Goal: Task Accomplishment & Management: Manage account settings

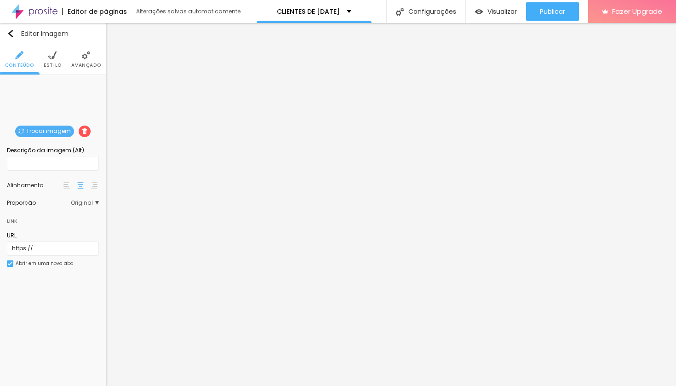
click at [55, 131] on span "Trocar imagem" at bounding box center [44, 130] width 59 height 11
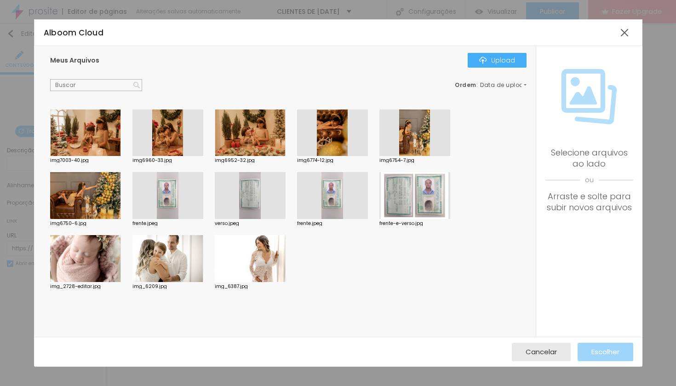
click at [100, 140] on div at bounding box center [85, 132] width 71 height 47
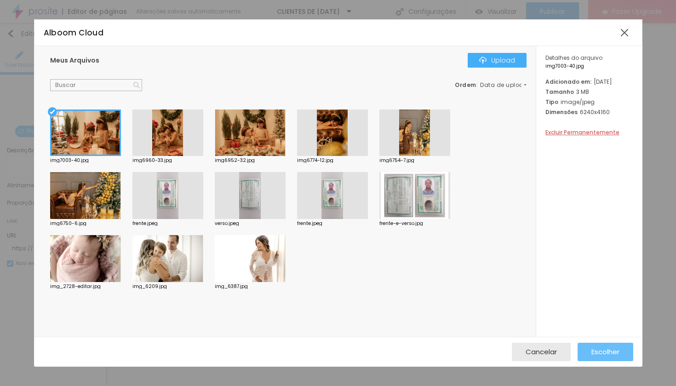
click at [603, 347] on span "Escolher" at bounding box center [605, 351] width 28 height 8
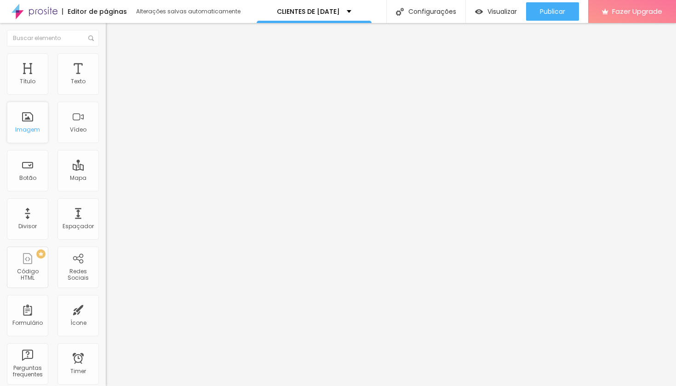
click at [38, 128] on div "Imagem" at bounding box center [27, 129] width 25 height 6
click at [30, 124] on div "Imagem" at bounding box center [27, 122] width 41 height 41
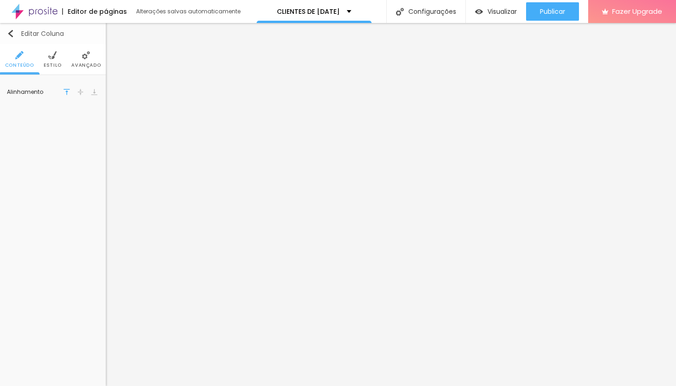
click at [40, 39] on button "Editar Coluna" at bounding box center [53, 33] width 106 height 21
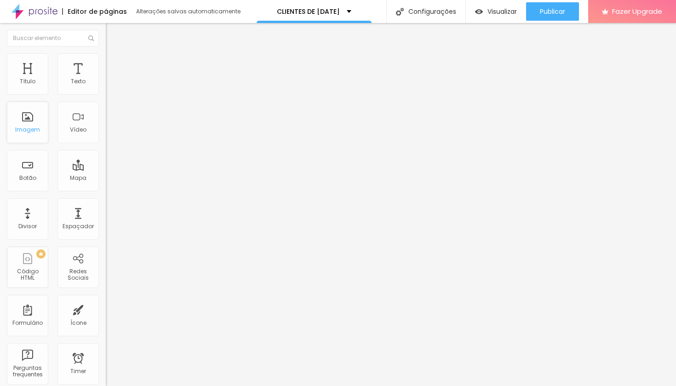
click at [31, 130] on div "Imagem" at bounding box center [27, 129] width 25 height 6
click at [28, 129] on div "Imagem" at bounding box center [27, 129] width 25 height 6
click at [29, 126] on div "Imagem" at bounding box center [27, 122] width 41 height 41
click at [25, 124] on div "Imagem" at bounding box center [27, 122] width 41 height 41
click at [34, 119] on div "Imagem" at bounding box center [27, 122] width 41 height 41
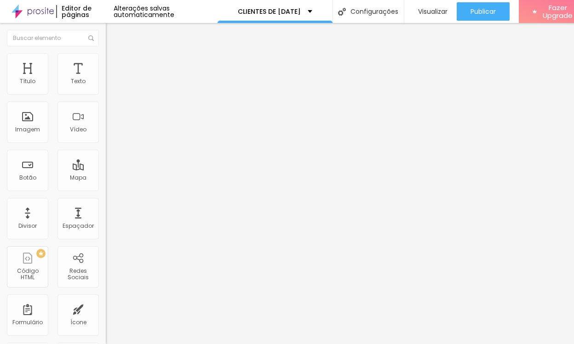
click at [113, 35] on div "Editar Coluna" at bounding box center [141, 33] width 57 height 7
click at [156, 77] on img at bounding box center [159, 75] width 6 height 6
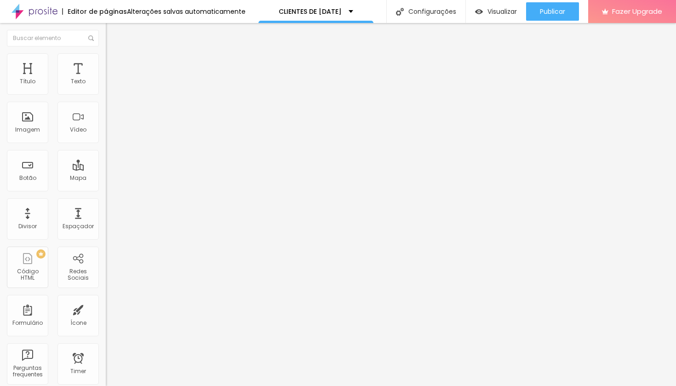
click at [106, 79] on span "Trocar imagem" at bounding box center [131, 75] width 50 height 8
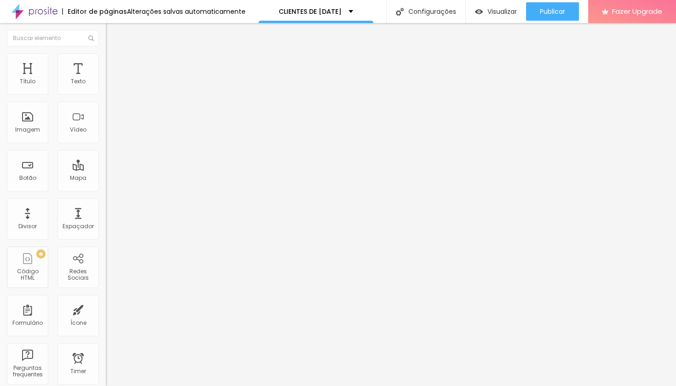
click at [113, 32] on img "button" at bounding box center [116, 33] width 7 height 7
click at [36, 133] on div "Imagem" at bounding box center [27, 129] width 25 height 6
click at [113, 30] on img "button" at bounding box center [116, 33] width 7 height 7
click at [34, 126] on div "Imagem" at bounding box center [27, 122] width 41 height 41
click at [113, 31] on img "button" at bounding box center [116, 33] width 7 height 7
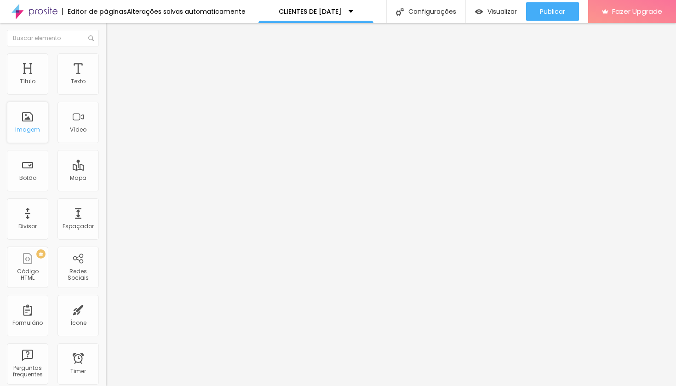
click at [36, 125] on div "Imagem" at bounding box center [27, 122] width 41 height 41
click at [31, 111] on div "Imagem" at bounding box center [27, 122] width 41 height 41
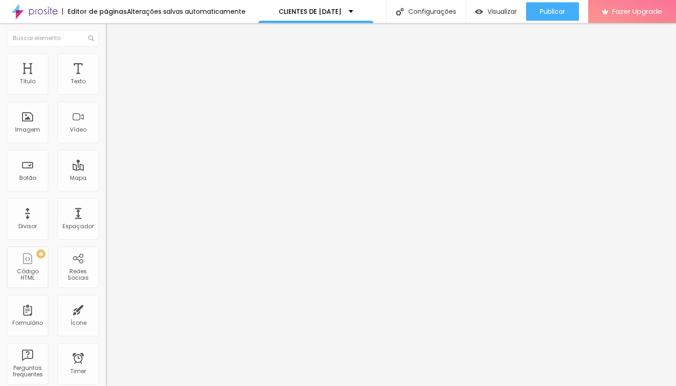
click at [103, 15] on div "Editor de páginas" at bounding box center [94, 11] width 65 height 6
click at [350, 11] on div "CLIENTES DE NATAL" at bounding box center [315, 11] width 115 height 23
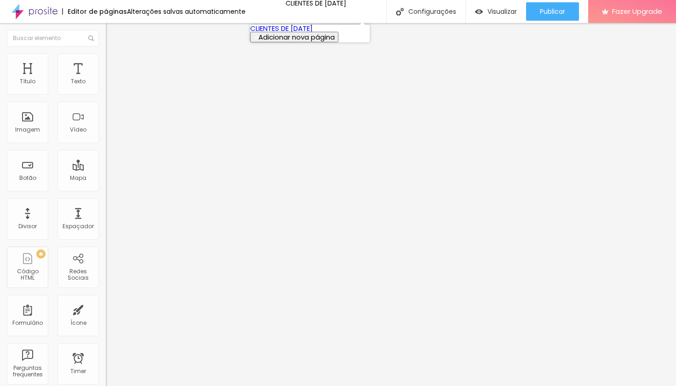
click at [312, 33] on link "CLIENTES DE NATAL" at bounding box center [281, 28] width 62 height 10
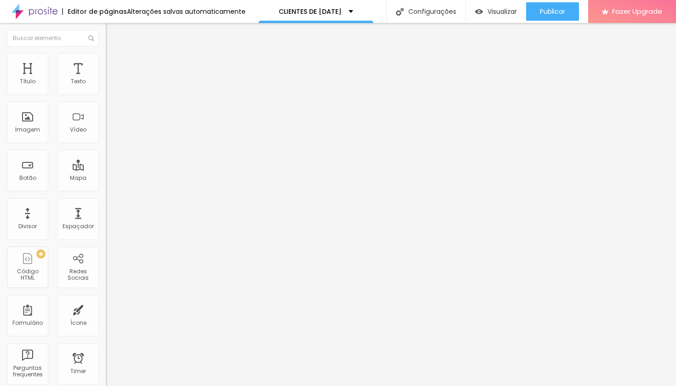
click at [41, 15] on img at bounding box center [34, 11] width 46 height 23
click at [28, 128] on div "Imagem" at bounding box center [27, 129] width 25 height 6
click at [106, 30] on button "Editar Seção" at bounding box center [159, 33] width 106 height 21
click at [34, 133] on div "Imagem" at bounding box center [27, 129] width 25 height 6
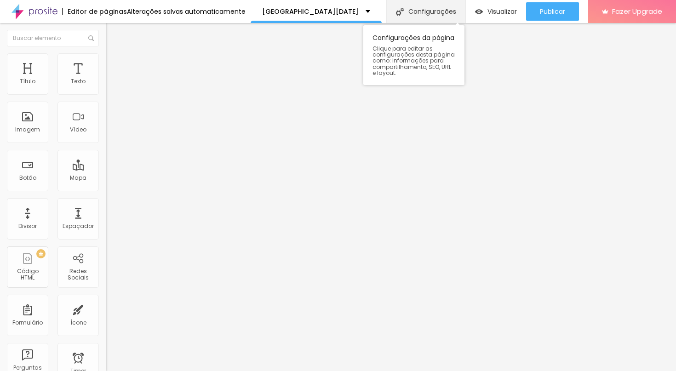
click at [442, 10] on div "Configurações" at bounding box center [425, 11] width 79 height 23
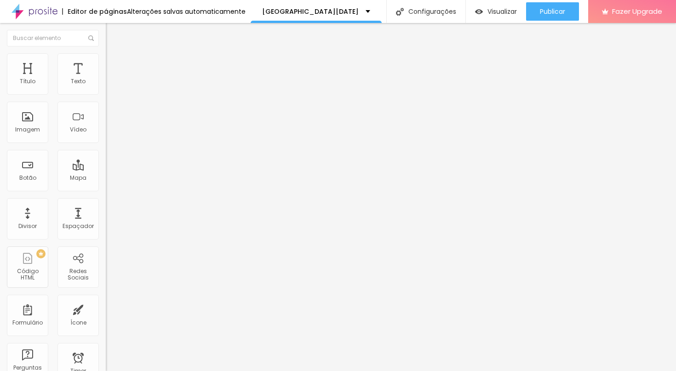
type textarea "Estúdio especializado em fotografia Gestacional e de Recém Nascidos ([GEOGRAPHI…"
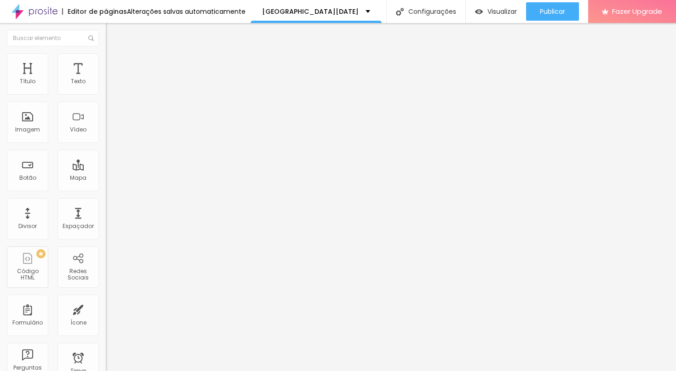
click at [106, 56] on img at bounding box center [110, 57] width 8 height 8
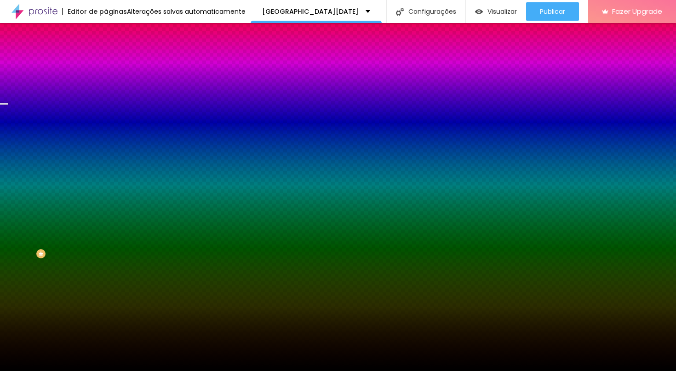
click at [106, 85] on span "Trocar imagem" at bounding box center [131, 81] width 50 height 8
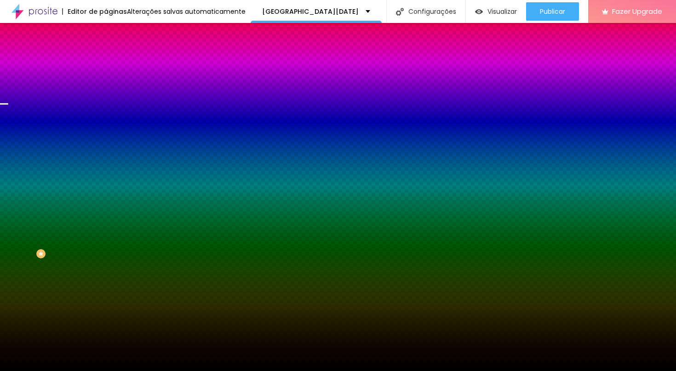
click at [106, 84] on div "Trocar imagem" at bounding box center [159, 80] width 106 height 6
click at [106, 96] on span "Parallax" at bounding box center [117, 92] width 23 height 8
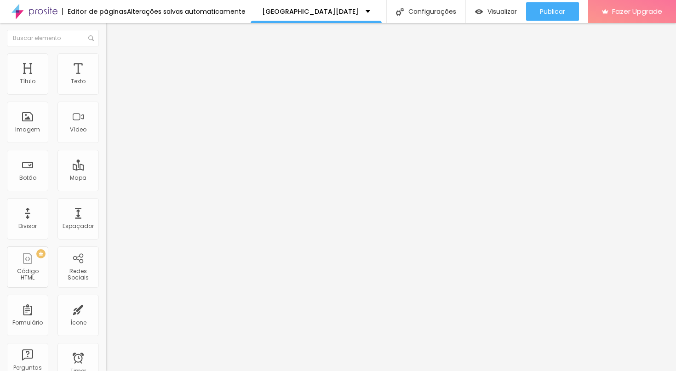
click at [114, 63] on span "Estilo" at bounding box center [121, 60] width 14 height 8
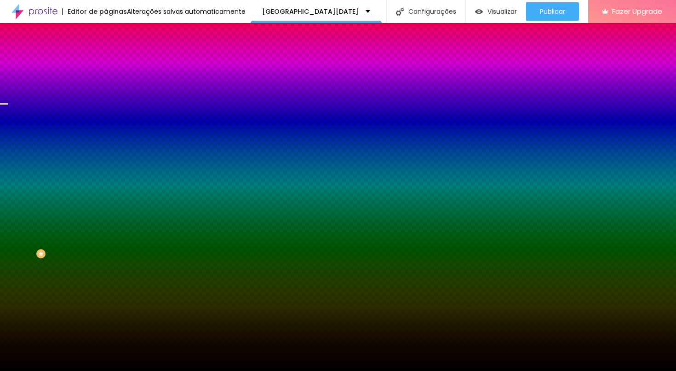
click at [106, 85] on span "Trocar imagem" at bounding box center [131, 81] width 50 height 8
click at [188, 370] on div at bounding box center [338, 376] width 676 height 0
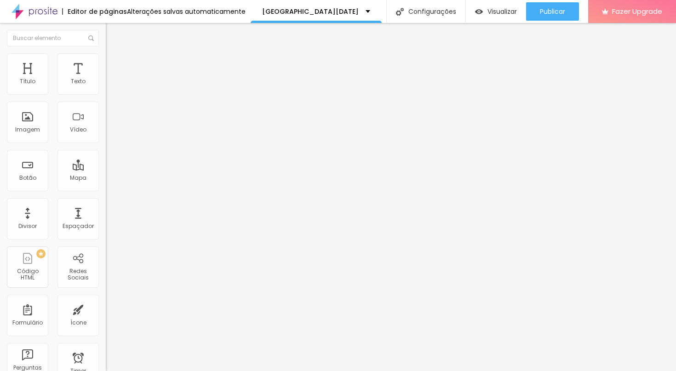
click at [106, 79] on span "Trocar imagem" at bounding box center [131, 75] width 50 height 8
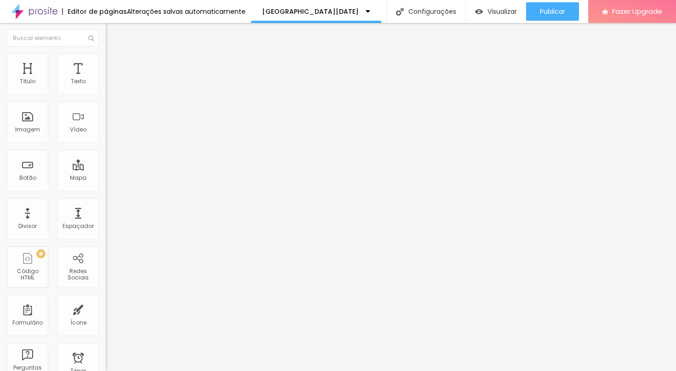
click at [30, 125] on div "Imagem" at bounding box center [27, 122] width 41 height 41
click at [106, 79] on span "Trocar imagem" at bounding box center [131, 75] width 50 height 8
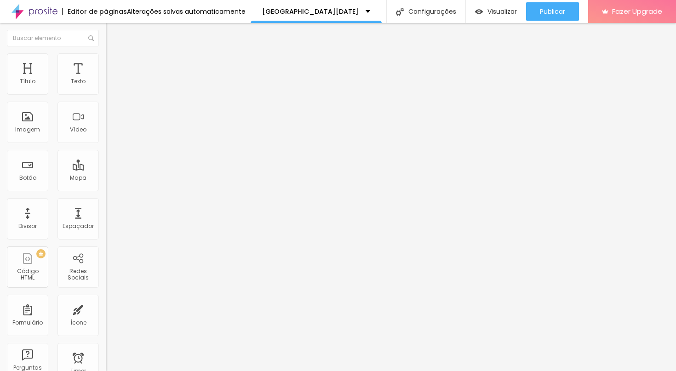
click at [106, 79] on span "Trocar imagem" at bounding box center [131, 75] width 50 height 8
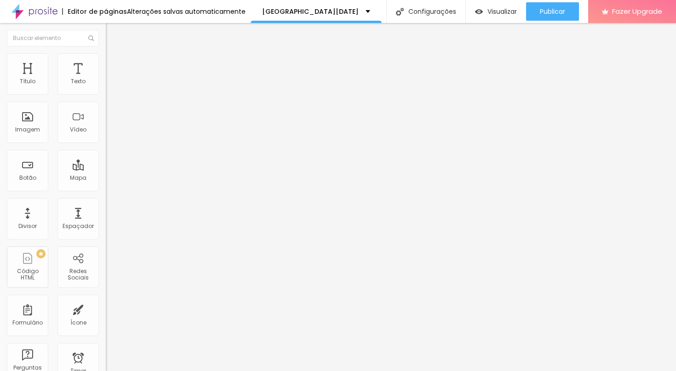
scroll to position [10, 0]
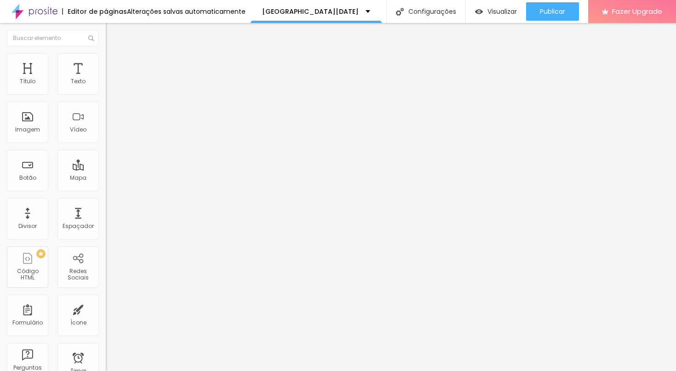
click at [106, 58] on img at bounding box center [110, 57] width 8 height 8
click at [106, 62] on img at bounding box center [110, 66] width 8 height 8
click at [106, 52] on img at bounding box center [110, 48] width 8 height 8
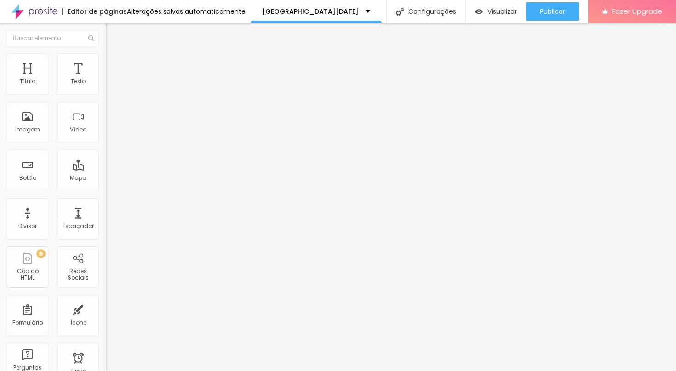
click at [106, 93] on span "Titulo 3" at bounding box center [119, 89] width 26 height 8
click at [114, 96] on span "Titulo 3" at bounding box center [127, 90] width 26 height 11
click at [106, 108] on span "Titulo 5" at bounding box center [116, 104] width 20 height 8
type input "35"
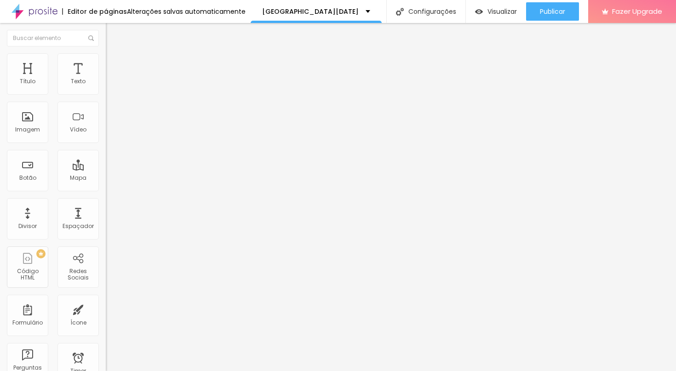
type input "29"
type input "22"
type input "18"
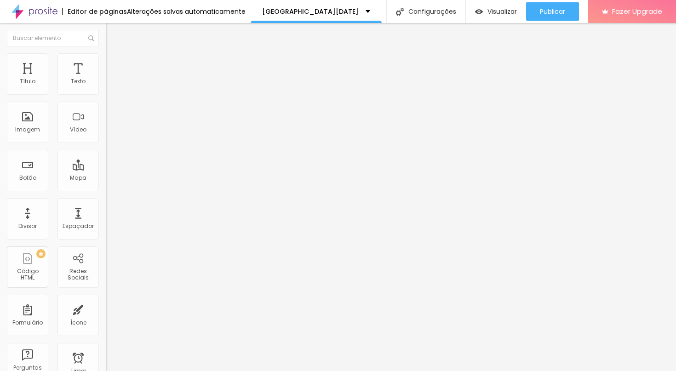
type input "18"
type input "15"
type input "14"
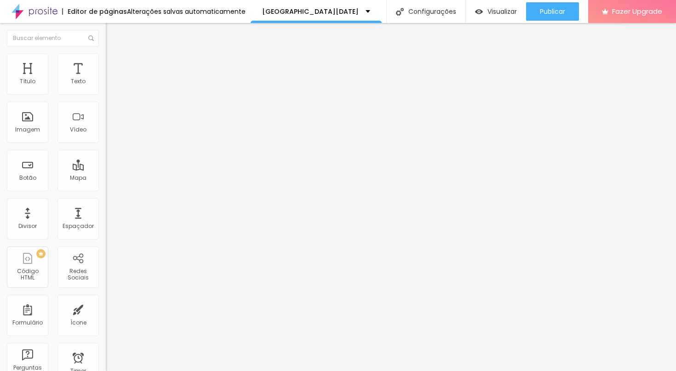
type input "15"
type input "16"
type input "17"
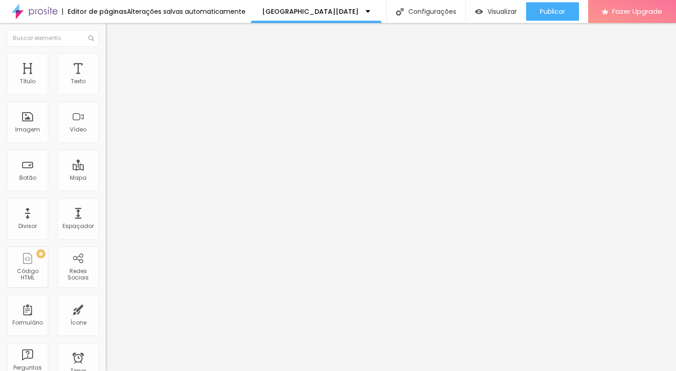
type input "17"
type input "18"
type input "19"
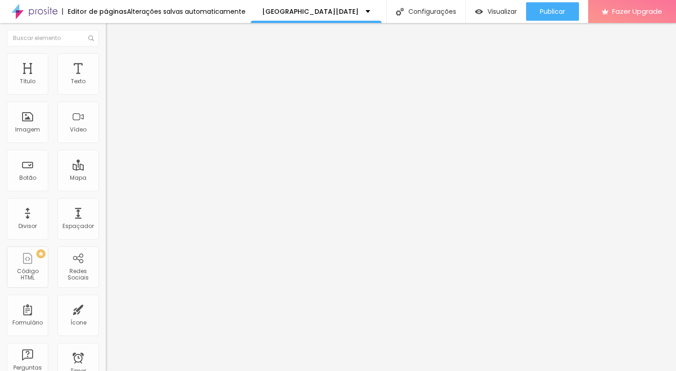
type input "20"
type input "21"
type input "22"
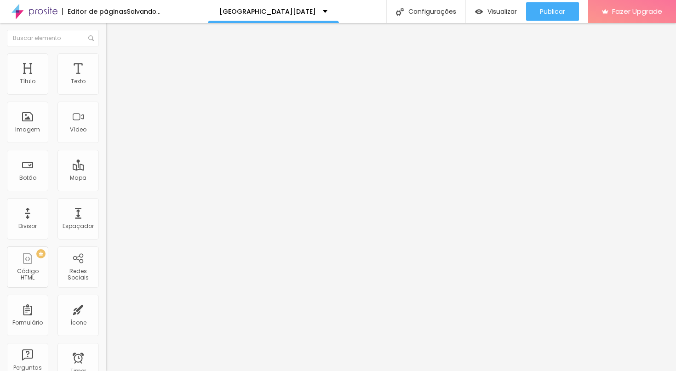
type input "22"
type input "23"
type input "22"
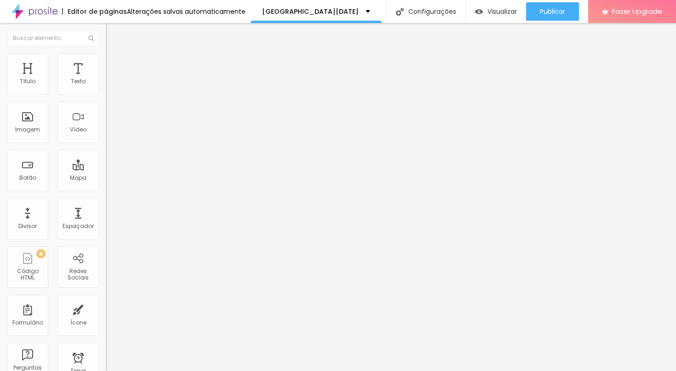
type input "20"
drag, startPoint x: 35, startPoint y: 193, endPoint x: 25, endPoint y: 193, distance: 10.1
type input "20"
click at [106, 220] on input "range" at bounding box center [135, 223] width 59 height 7
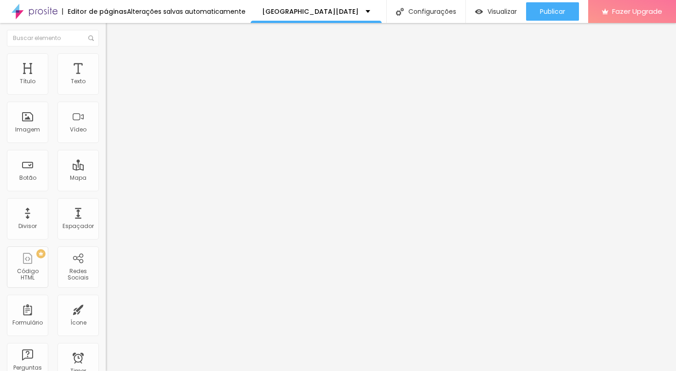
click at [106, 57] on ul "Conteúdo Estilo Avançado" at bounding box center [159, 58] width 106 height 28
click at [106, 53] on img at bounding box center [110, 57] width 8 height 8
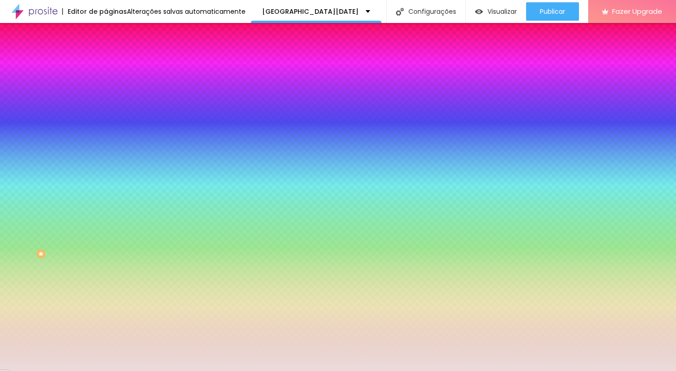
click at [106, 125] on div at bounding box center [159, 125] width 106 height 0
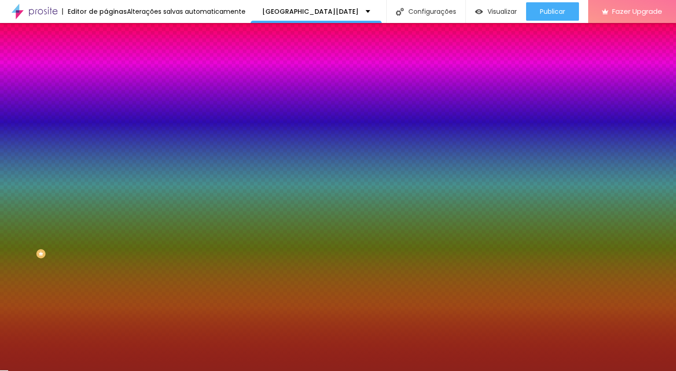
type input "#8D221B"
drag, startPoint x: 63, startPoint y: 192, endPoint x: 62, endPoint y: 207, distance: 15.6
click at [62, 208] on div at bounding box center [338, 185] width 676 height 371
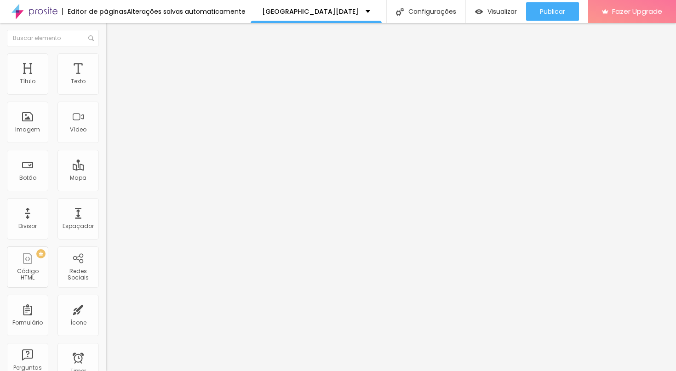
click at [106, 60] on li "Estilo" at bounding box center [159, 57] width 106 height 9
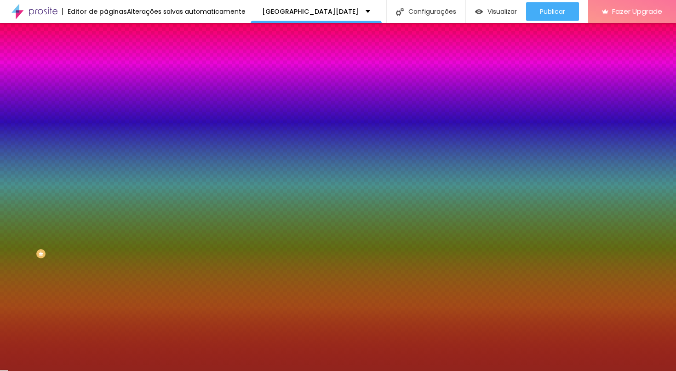
click at [106, 134] on input "#92241D" at bounding box center [161, 129] width 110 height 9
paste input "AF4C0F"
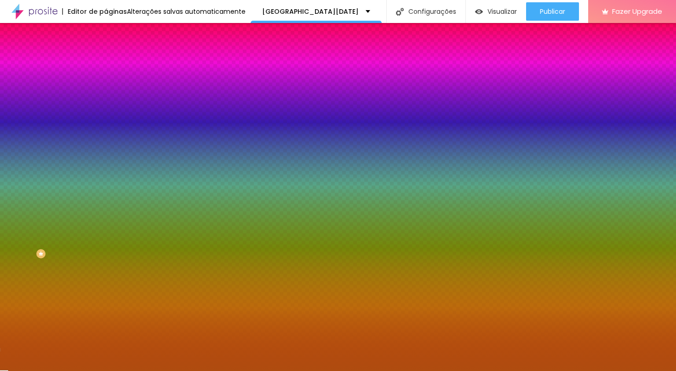
type input "#AF4C0F"
click at [106, 267] on div "Editar Seção Conteúdo Estilo Avançado Imagem de fundo Adicionar imagem Efeito d…" at bounding box center [159, 197] width 106 height 348
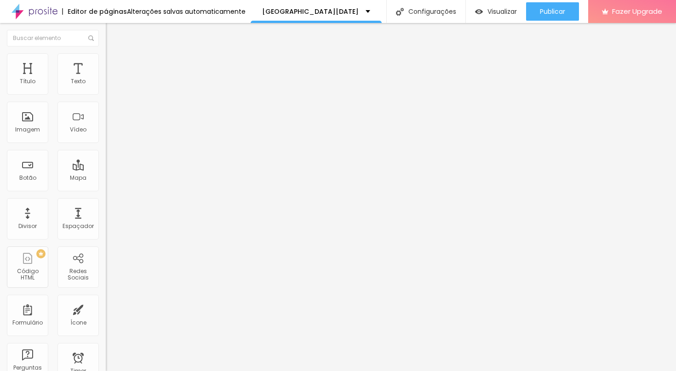
click at [106, 61] on li "Estilo" at bounding box center [159, 57] width 106 height 9
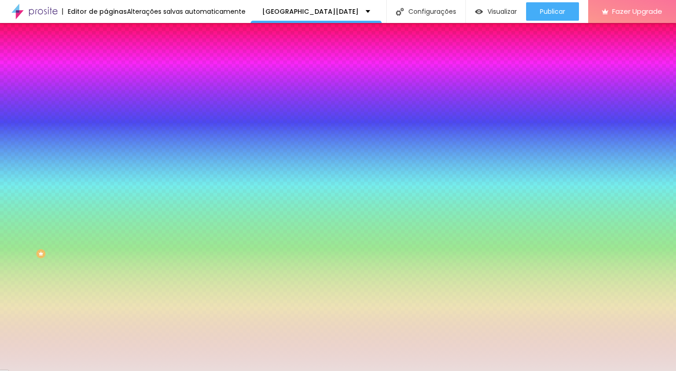
click at [106, 95] on input "#EADCDB" at bounding box center [161, 92] width 110 height 9
paste input "C7AC8"
click at [106, 144] on div "Editar Coluna Conteúdo Estilo Avançado Cor de fundo Voltar ao padrão #C7AC8 0 B…" at bounding box center [159, 197] width 106 height 348
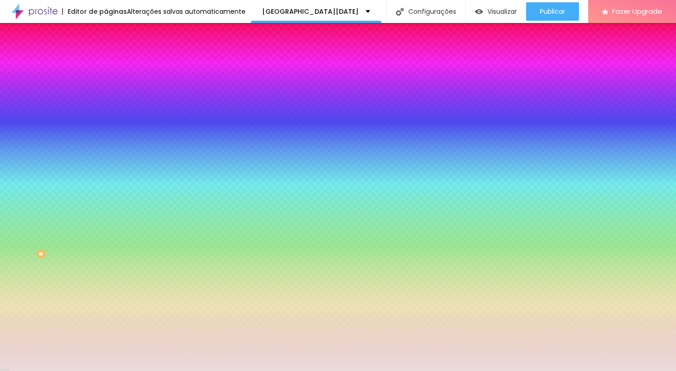
click at [106, 93] on input "#C7AC8" at bounding box center [161, 92] width 110 height 9
paste input "2"
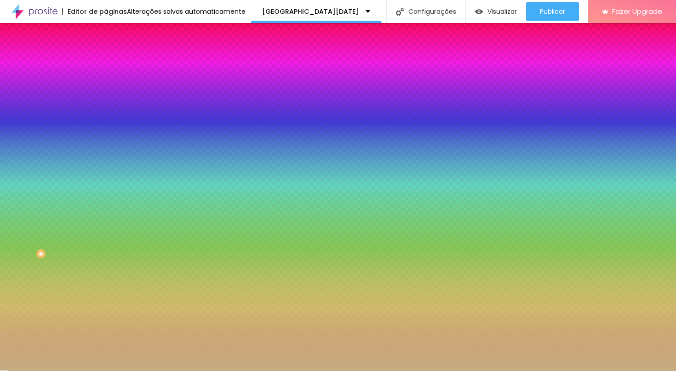
type input "#C7AC82"
click at [106, 154] on div "Editar Coluna Conteúdo Estilo Avançado Cor de fundo Voltar ao padrão #C7AC82 0 …" at bounding box center [159, 197] width 106 height 348
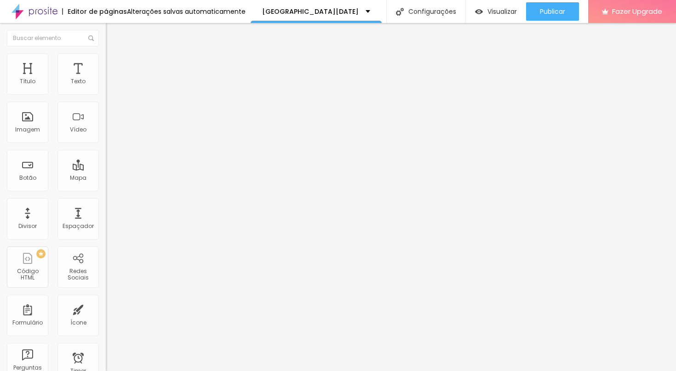
click at [106, 153] on div "Editar Seção Conteúdo Estilo Avançado Modo Encaixotado Encaixotado Completo" at bounding box center [159, 197] width 106 height 348
click at [106, 61] on li "Estilo" at bounding box center [159, 57] width 106 height 9
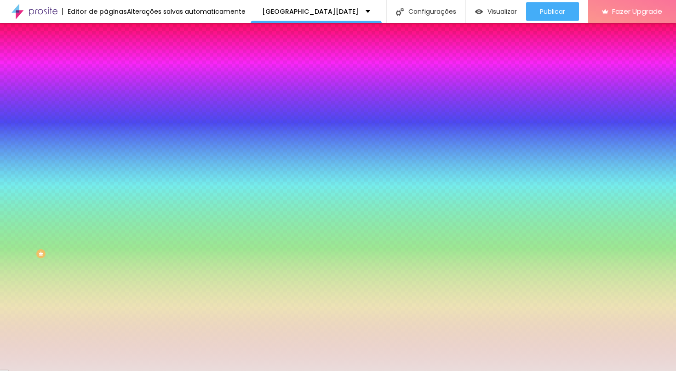
click at [106, 96] on input "#EADCDB" at bounding box center [161, 92] width 110 height 9
click at [106, 97] on input "#EADCDB" at bounding box center [161, 92] width 110 height 9
paste input "798D85"
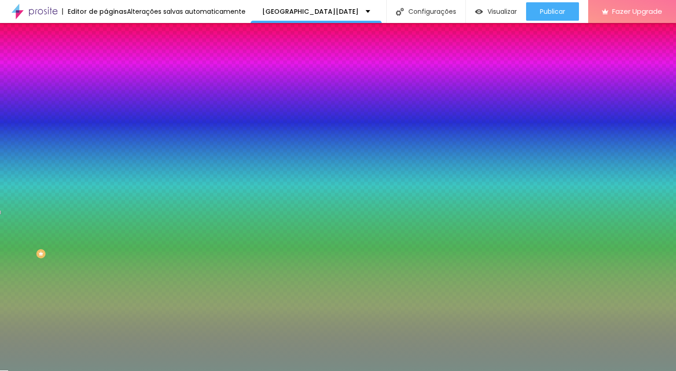
type input "#798D85"
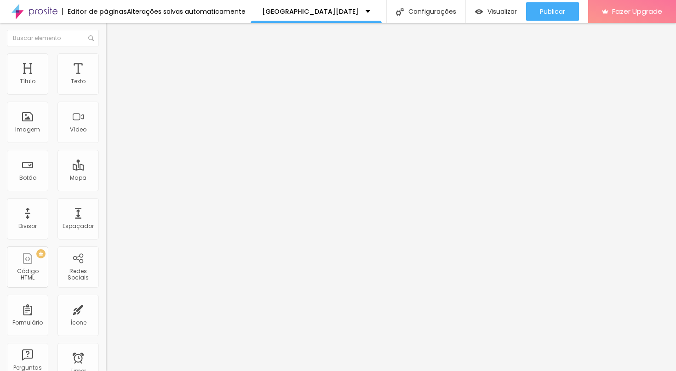
click at [114, 63] on span "Estilo" at bounding box center [121, 60] width 14 height 8
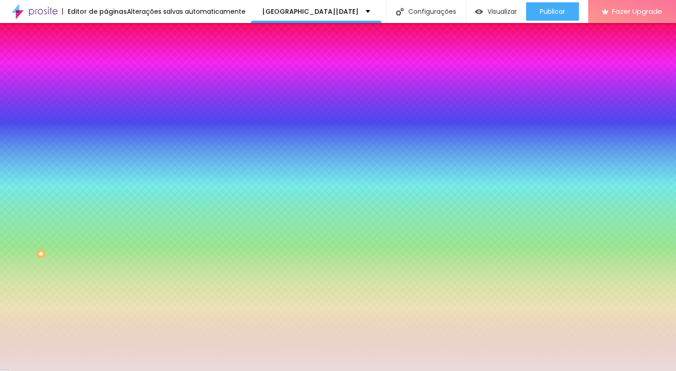
click at [106, 134] on input "#EADCDB" at bounding box center [161, 129] width 110 height 9
paste input "798D85"
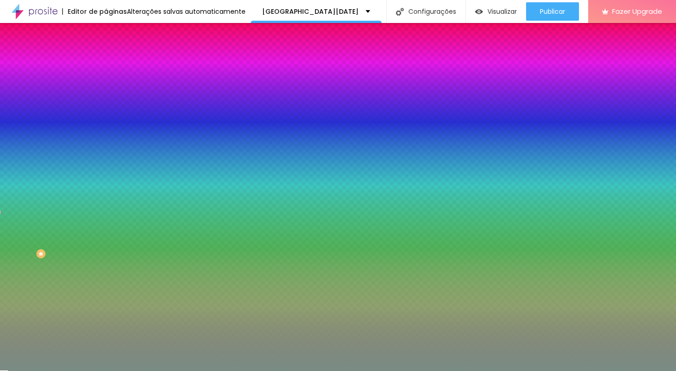
type input "#798D85"
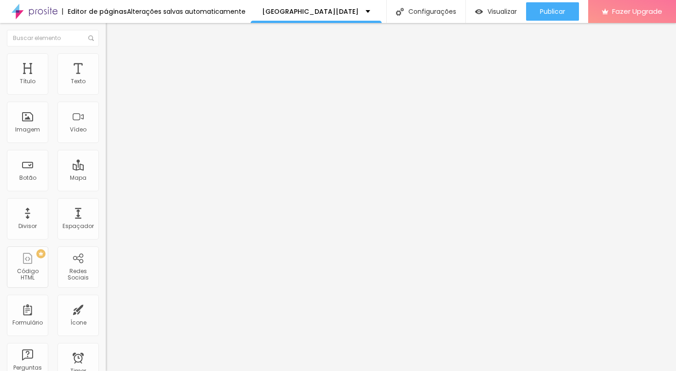
click at [106, 53] on img at bounding box center [110, 57] width 8 height 8
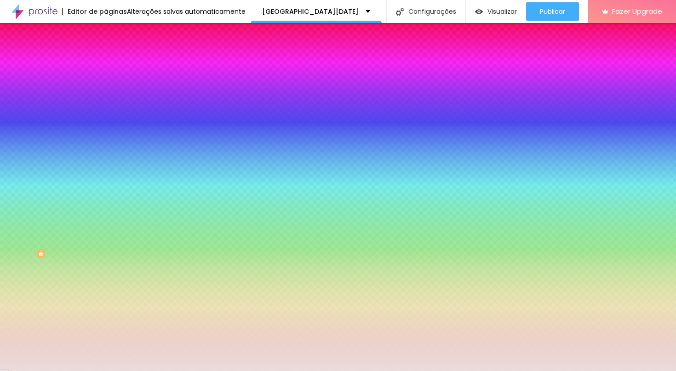
click at [106, 93] on input "#EADCDB" at bounding box center [161, 92] width 110 height 9
paste input "45514"
type input "#45514"
click at [106, 140] on div "Editar Coluna Conteúdo Estilo Avançado Cor de fundo Voltar ao padrão #45514 0 B…" at bounding box center [159, 197] width 106 height 348
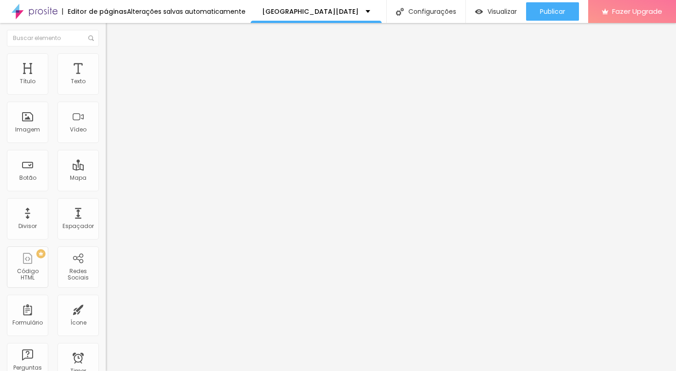
click at [106, 46] on ul "Conteúdo Estilo Avançado" at bounding box center [159, 58] width 106 height 28
click at [106, 62] on li "Estilo" at bounding box center [159, 57] width 106 height 9
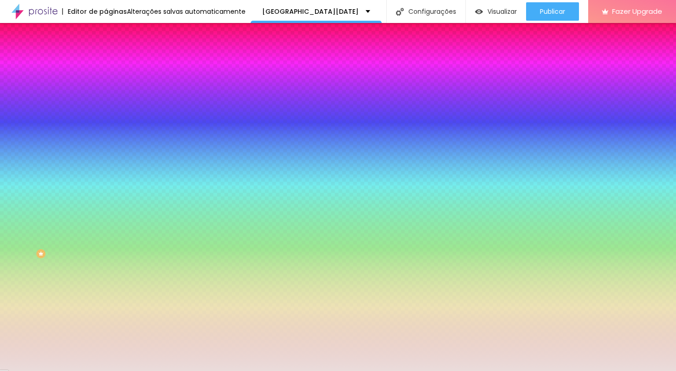
click at [106, 94] on input "#EADCDB" at bounding box center [161, 92] width 110 height 9
paste input "45514"
type input "#45514"
click at [106, 166] on div "Editar Coluna Conteúdo Estilo Avançado Cor de fundo Voltar ao padrão #45514 0 B…" at bounding box center [159, 197] width 106 height 348
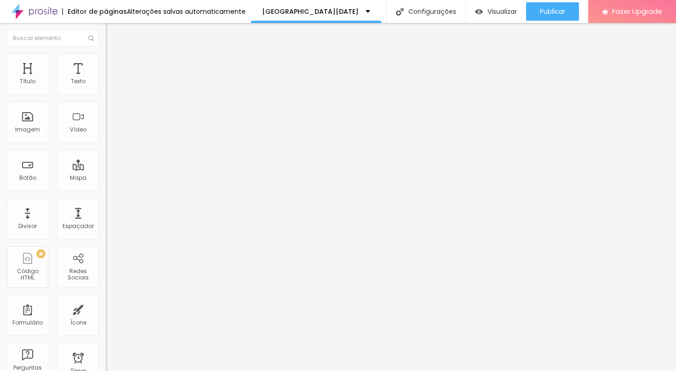
click at [114, 63] on span "Estilo" at bounding box center [121, 60] width 14 height 8
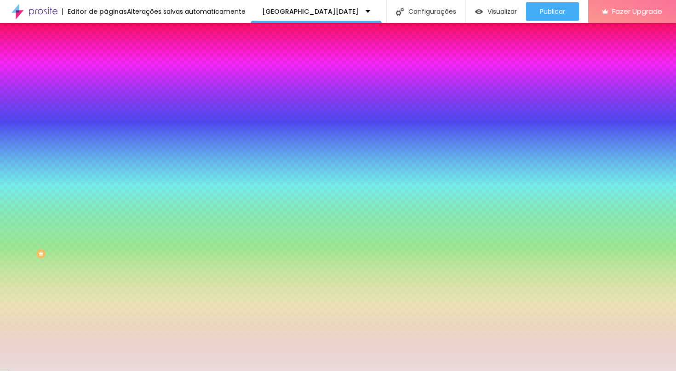
click at [106, 94] on input "#EADCDB" at bounding box center [161, 92] width 110 height 9
paste input "45514"
type input "#45514"
click at [106, 131] on div "Editar Coluna Conteúdo Estilo Avançado Cor de fundo Voltar ao padrão #45514 0 B…" at bounding box center [159, 197] width 106 height 348
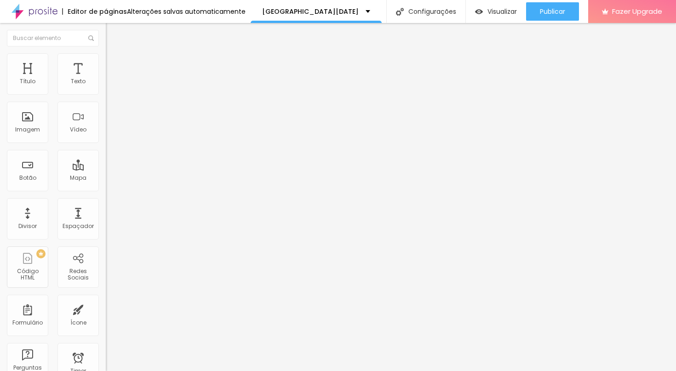
click at [106, 58] on img at bounding box center [110, 57] width 8 height 8
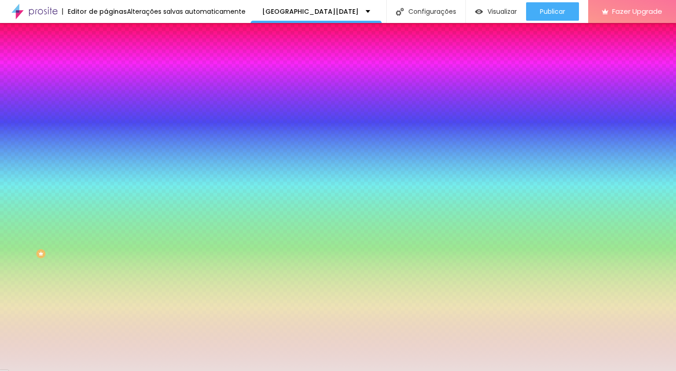
click at [106, 90] on input "#EADCDB" at bounding box center [161, 92] width 110 height 9
click at [109, 85] on icon "button" at bounding box center [112, 82] width 6 height 6
click at [106, 93] on input "#EADCDB" at bounding box center [161, 92] width 110 height 9
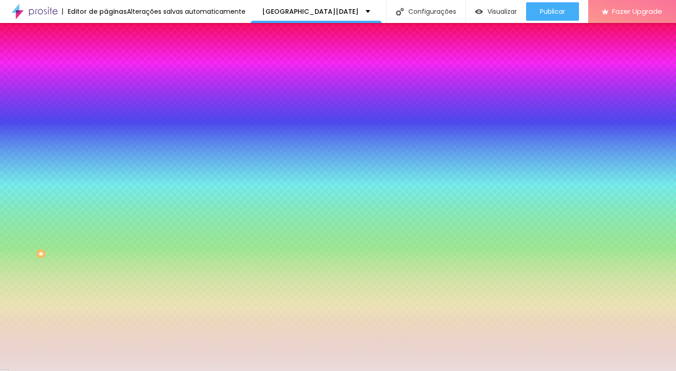
click at [106, 93] on input "#EADCDB" at bounding box center [161, 92] width 110 height 9
paste input "45514F"
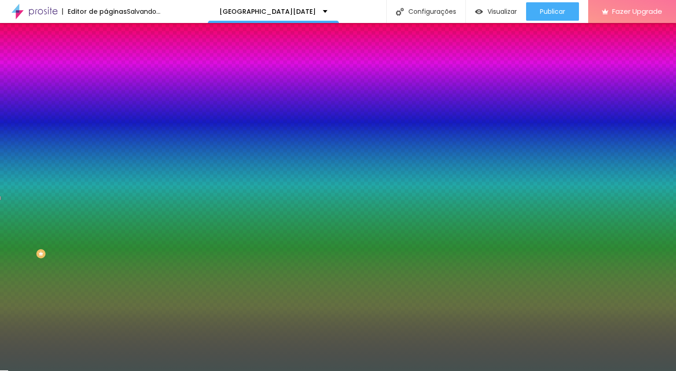
type input "#45514F"
click at [106, 159] on div "Editar Coluna Conteúdo Estilo Avançado Cor de fundo Voltar ao padrão #45514F 0 …" at bounding box center [159, 197] width 106 height 348
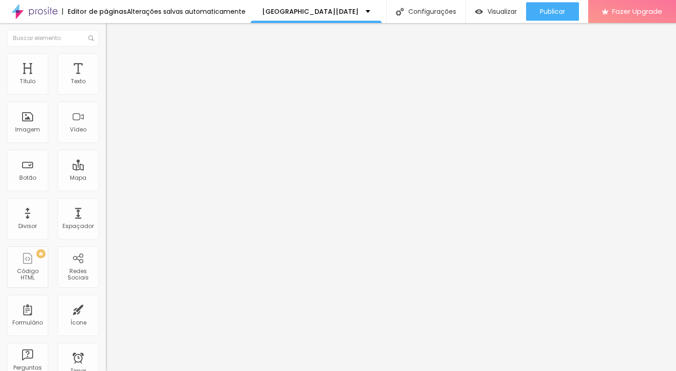
click at [106, 187] on div "Editar Coluna Conteúdo Estilo Avançado Alinhamento" at bounding box center [159, 197] width 106 height 348
